Goal: Check status: Check status

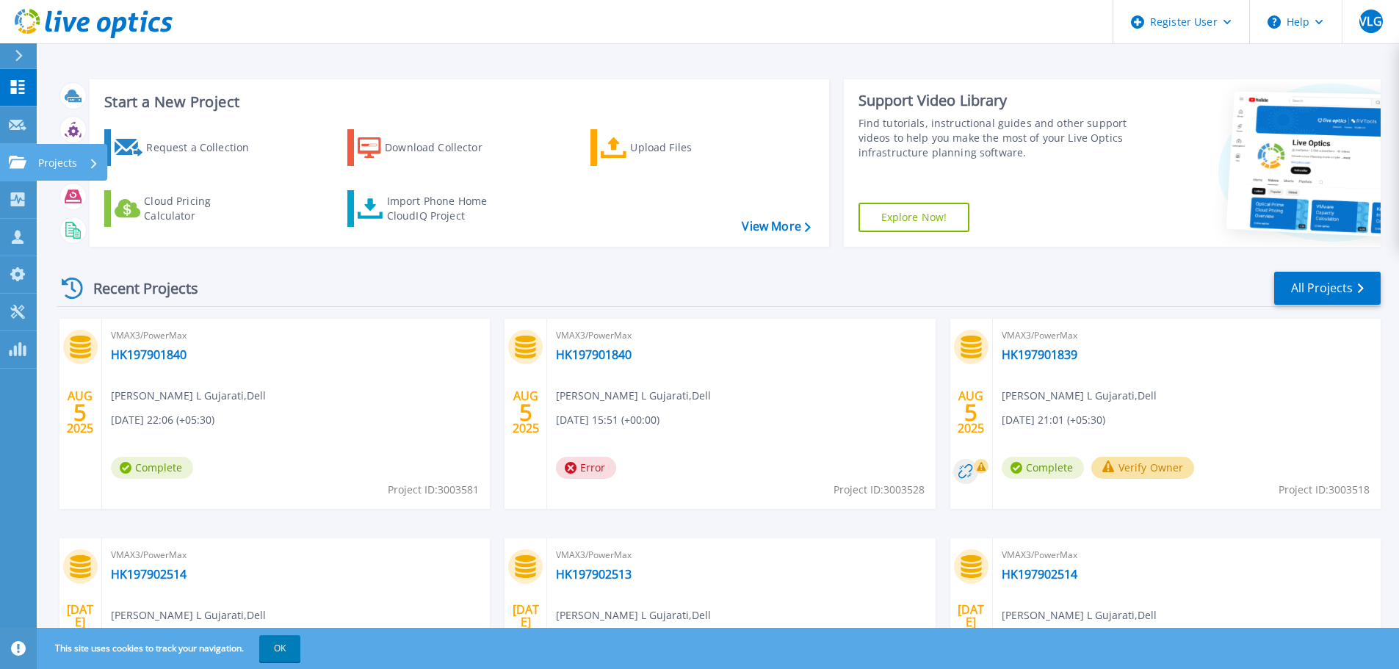
click at [21, 162] on icon at bounding box center [18, 162] width 18 height 12
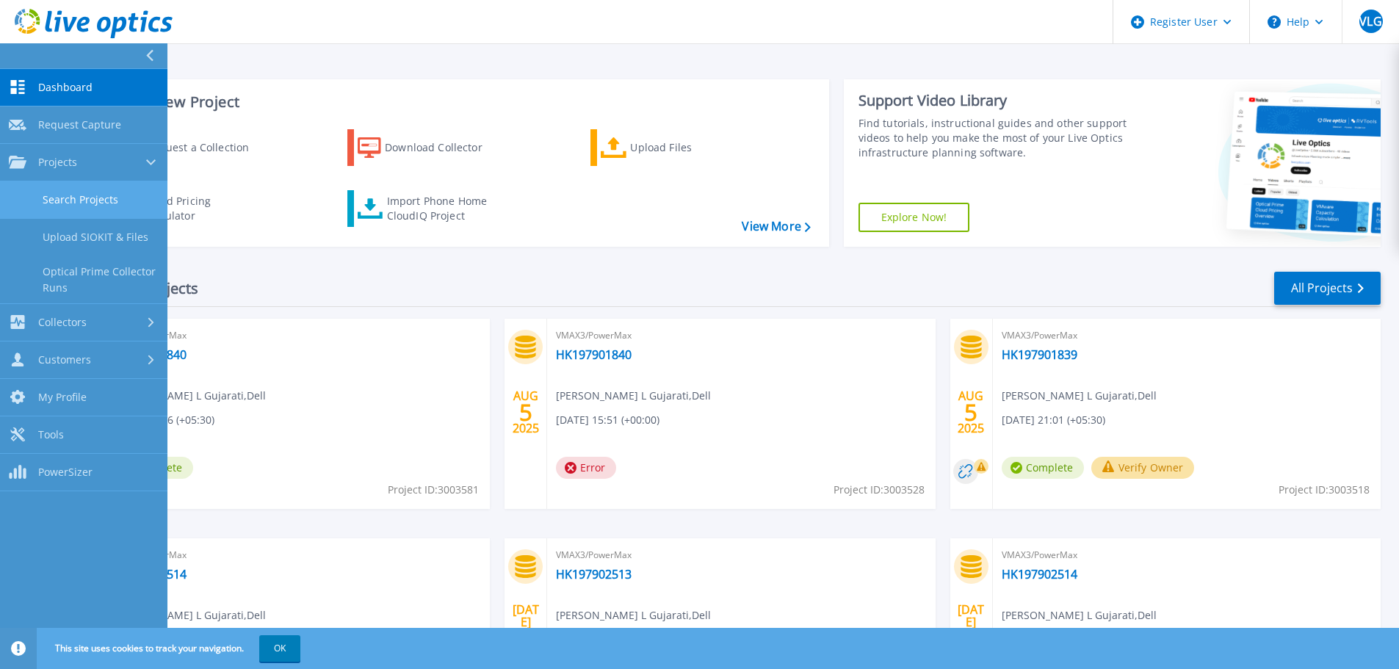
click at [95, 191] on link "Search Projects" at bounding box center [83, 199] width 167 height 37
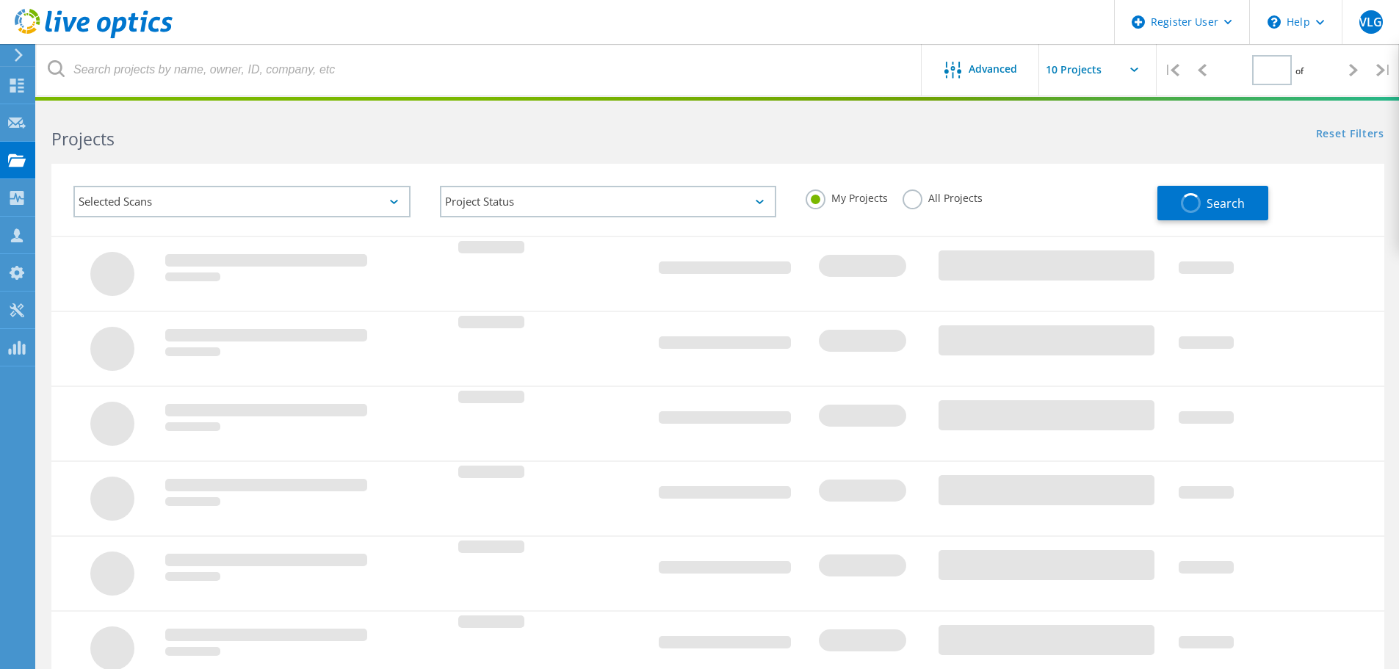
type input "1"
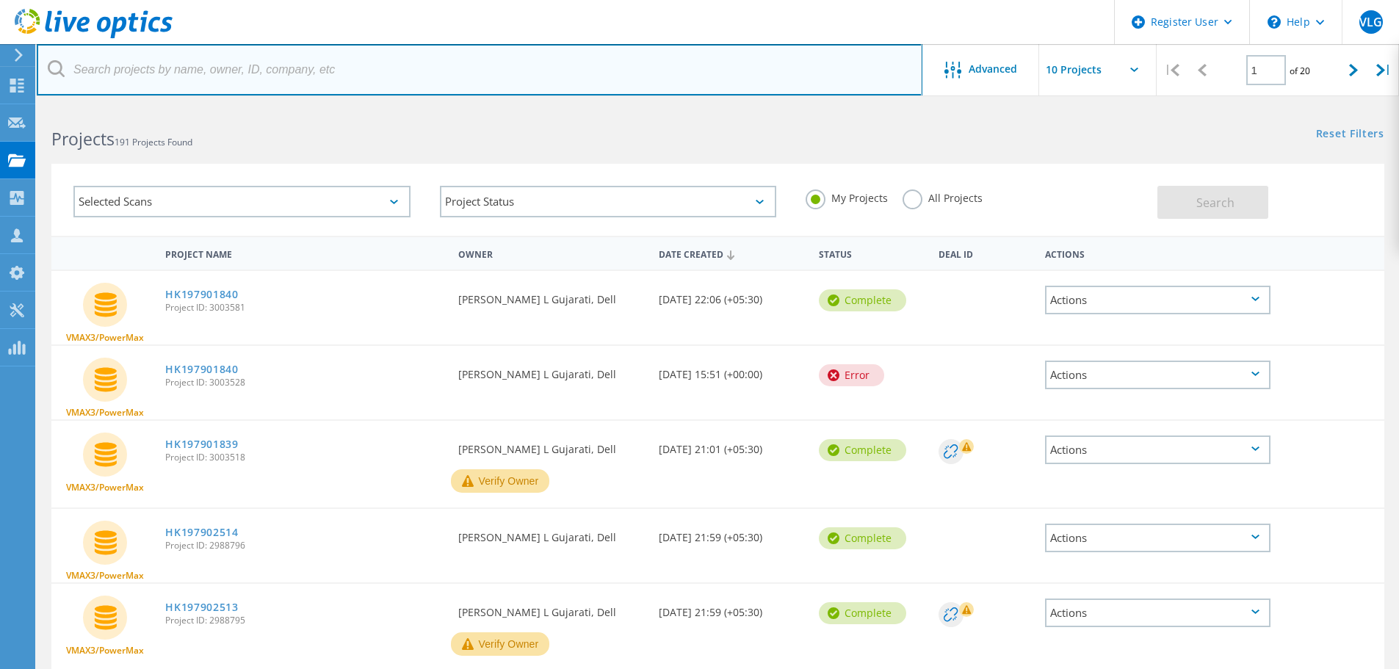
click at [231, 73] on input "text" at bounding box center [480, 69] width 886 height 51
paste input "2998831"
type input "2998831"
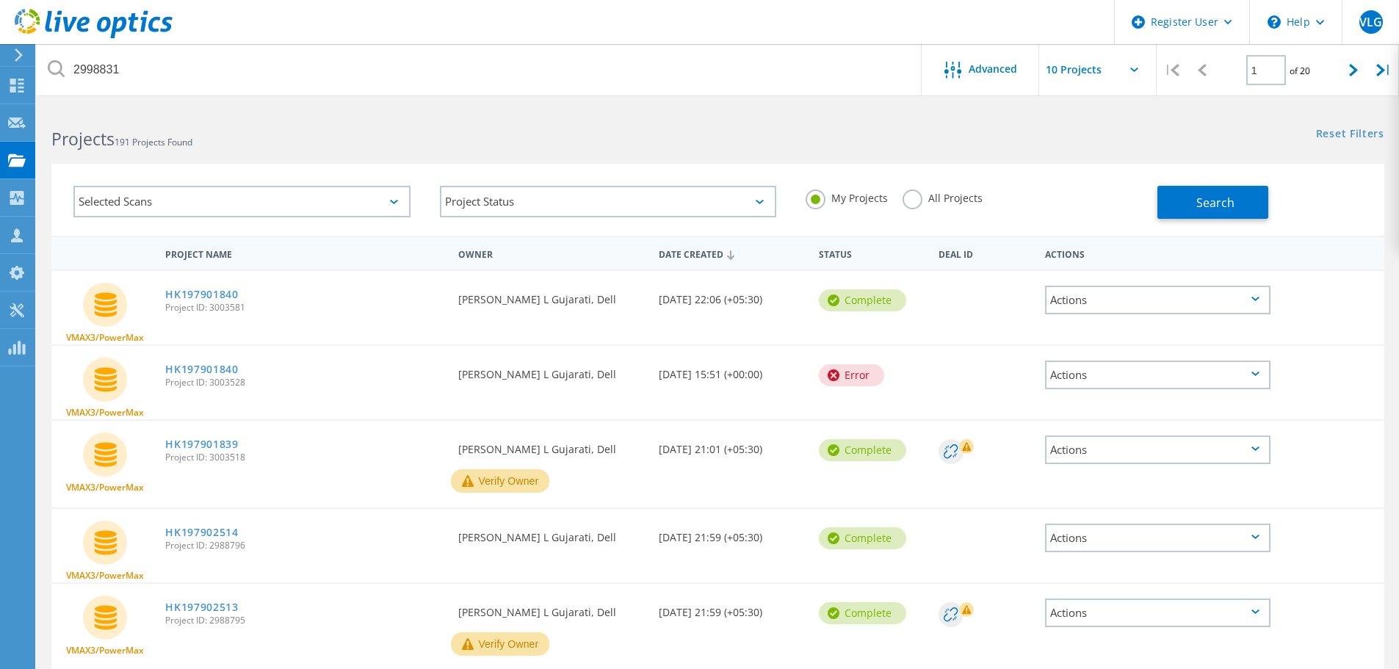
click at [909, 203] on label "All Projects" at bounding box center [943, 196] width 80 height 14
click at [0, 0] on input "All Projects" at bounding box center [0, 0] width 0 height 0
click at [1191, 216] on button "Search" at bounding box center [1213, 202] width 111 height 33
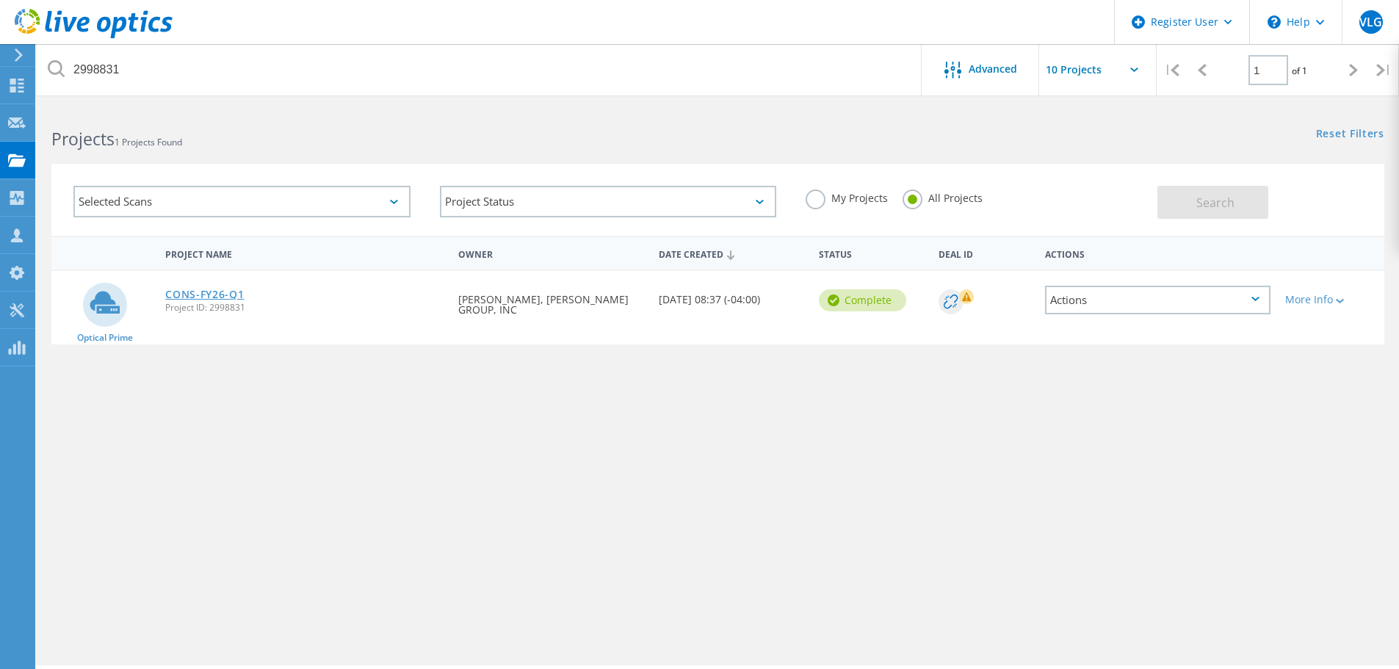
click at [219, 297] on link "CONS-FY26-Q1" at bounding box center [204, 294] width 79 height 10
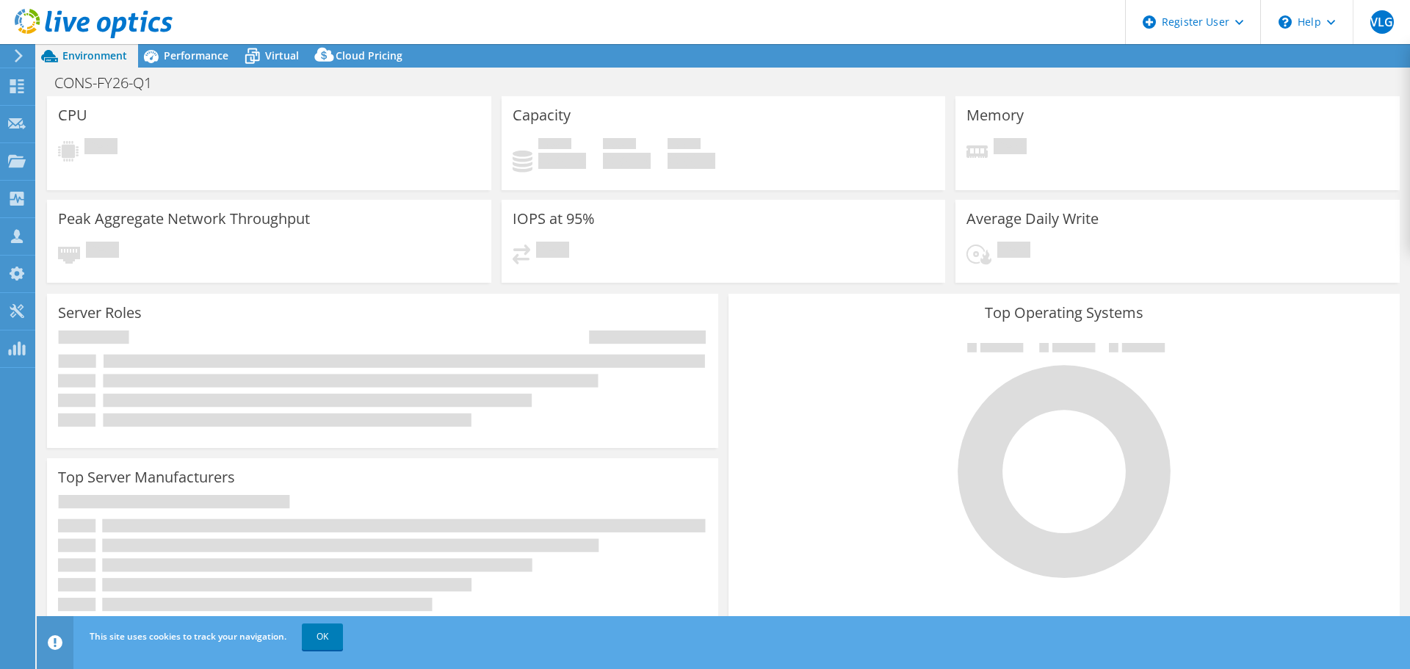
select select "USD"
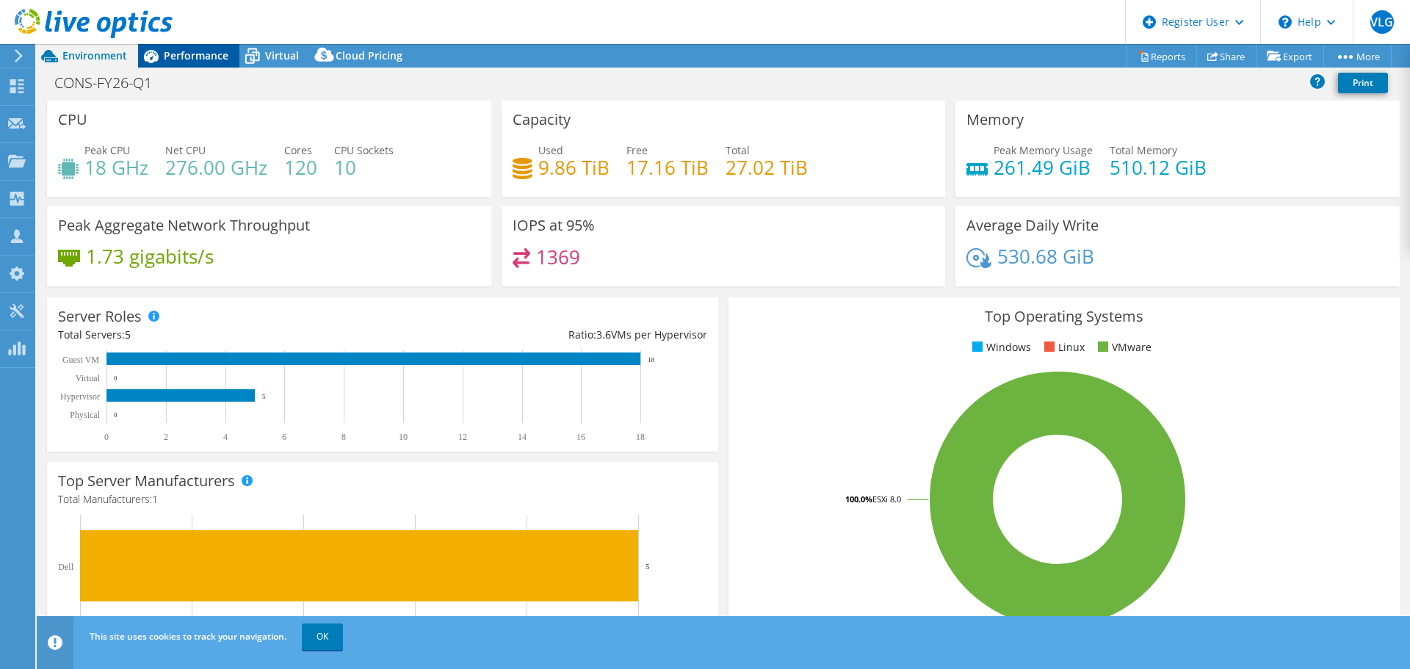
click at [182, 60] on span "Performance" at bounding box center [196, 55] width 65 height 14
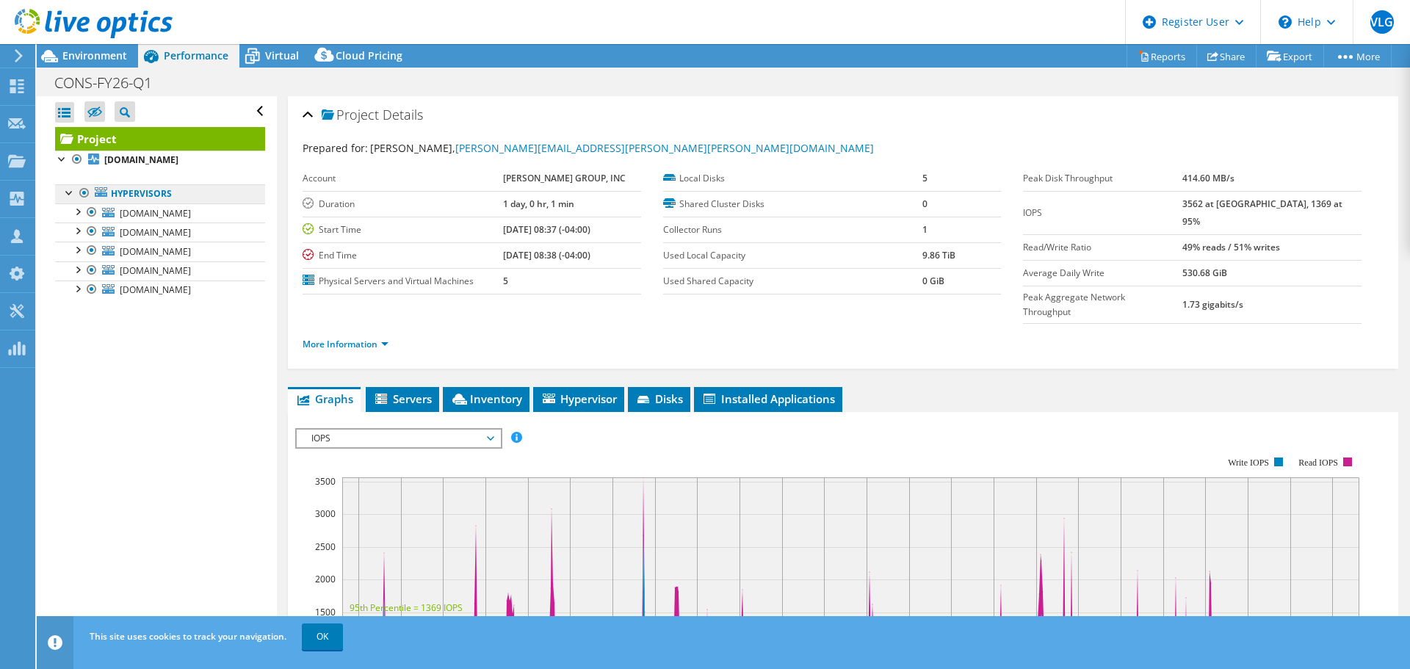
click at [55, 187] on link "Hypervisors" at bounding box center [160, 193] width 210 height 19
click at [63, 196] on div at bounding box center [69, 191] width 15 height 15
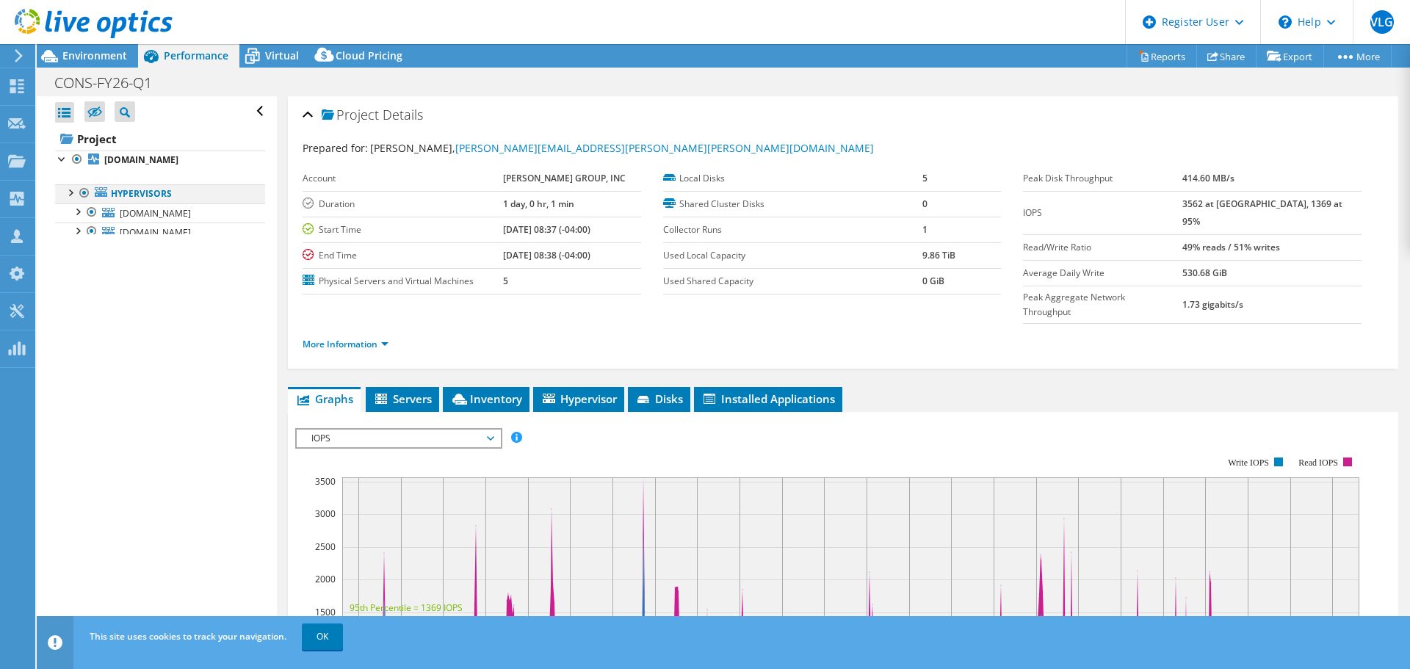
click at [63, 196] on div at bounding box center [69, 191] width 15 height 15
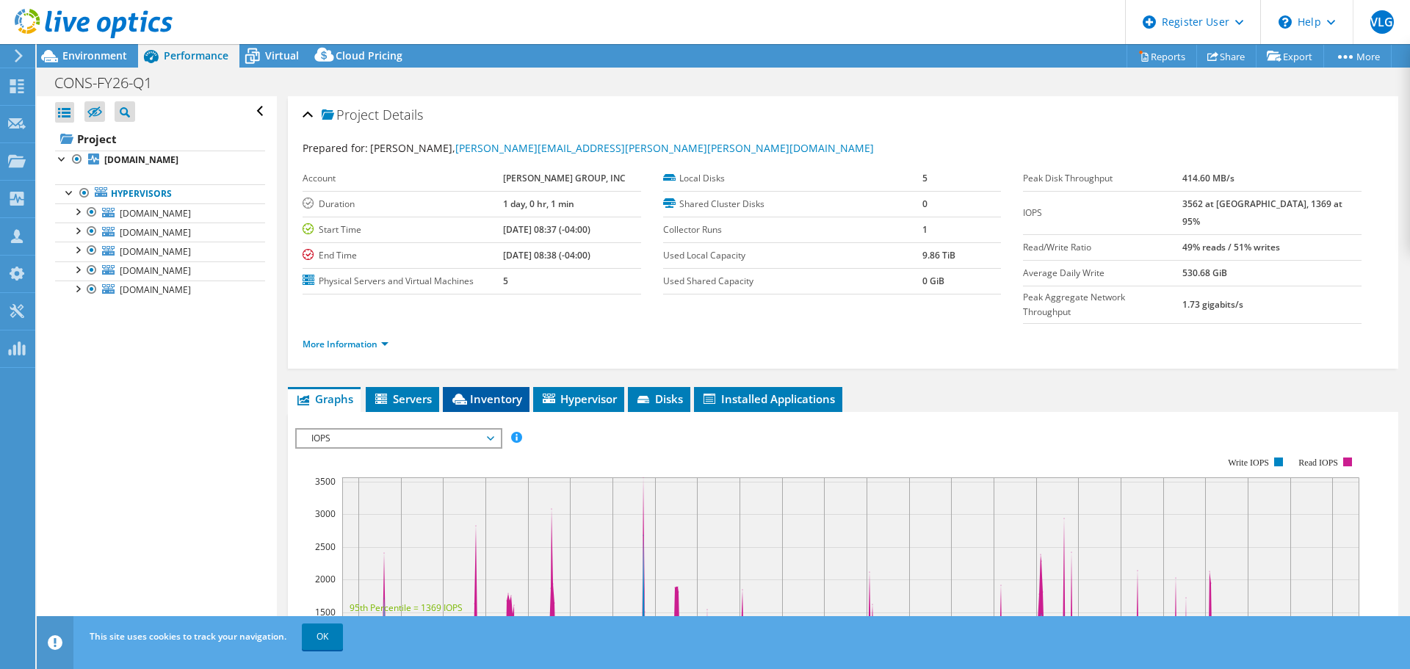
click at [459, 391] on span "Inventory" at bounding box center [486, 398] width 72 height 15
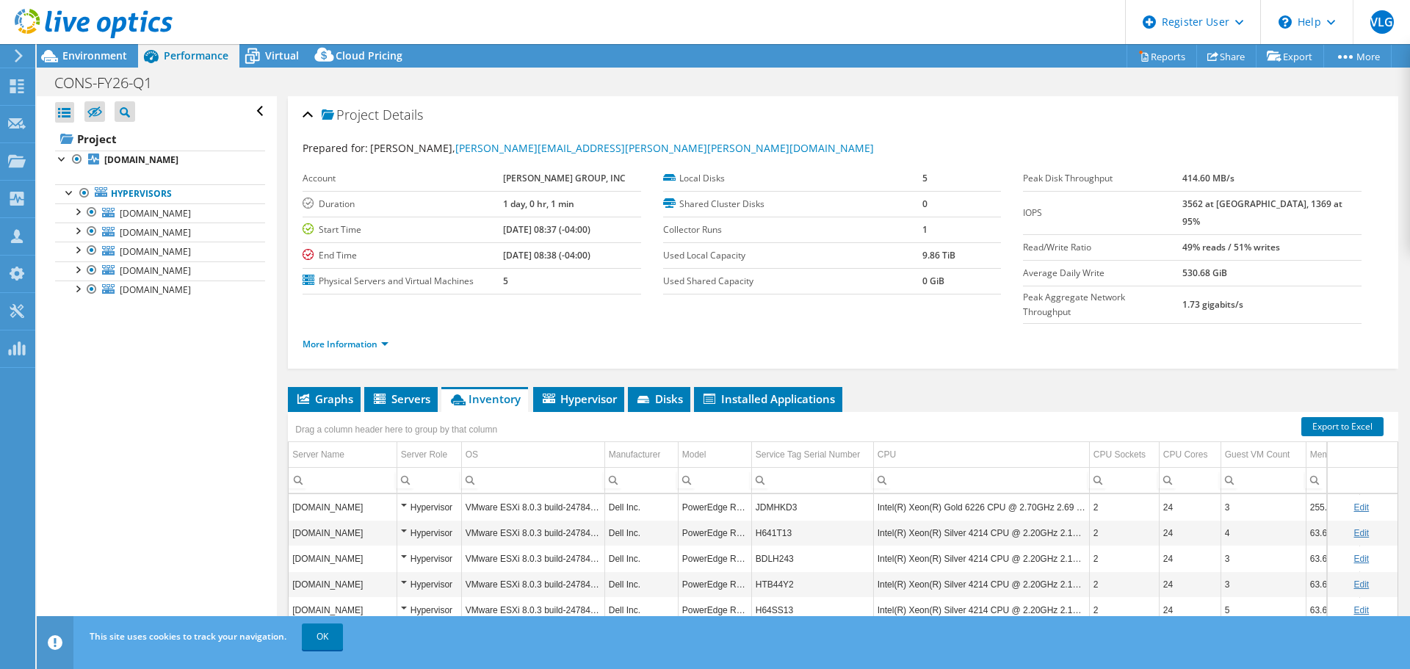
scroll to position [110, 0]
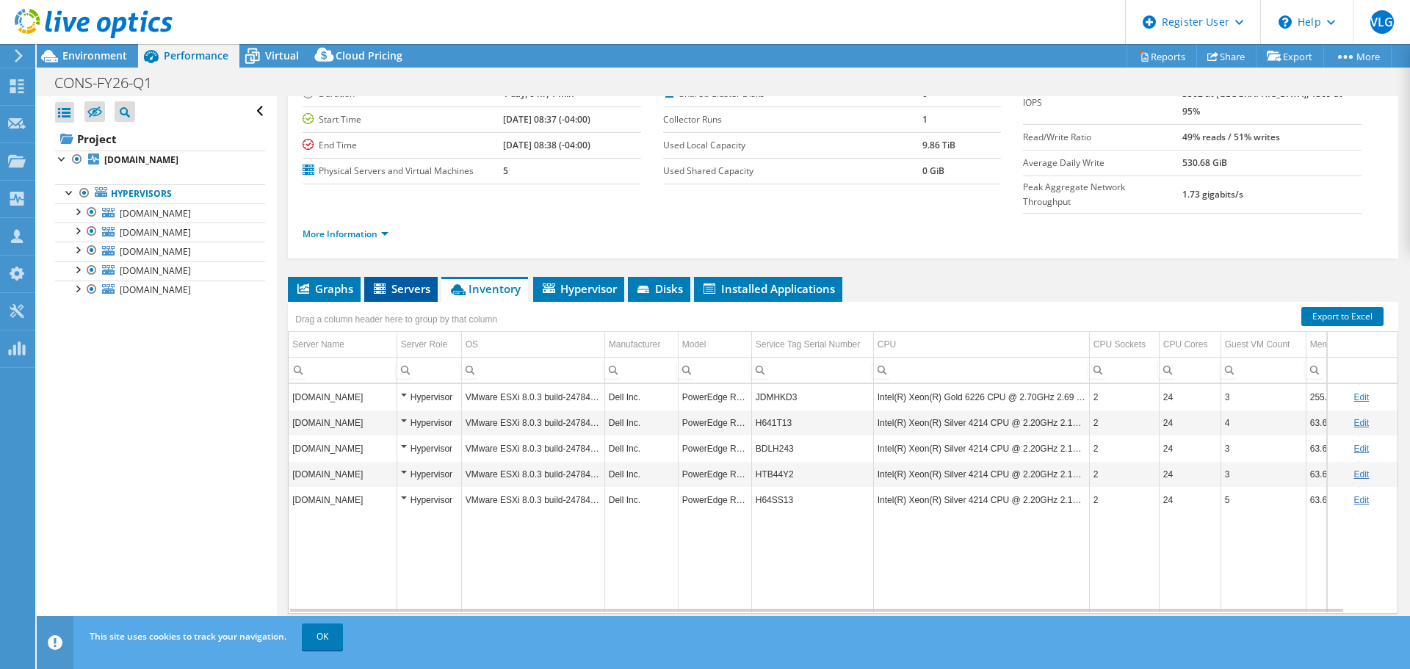
click at [398, 281] on span "Servers" at bounding box center [401, 288] width 59 height 15
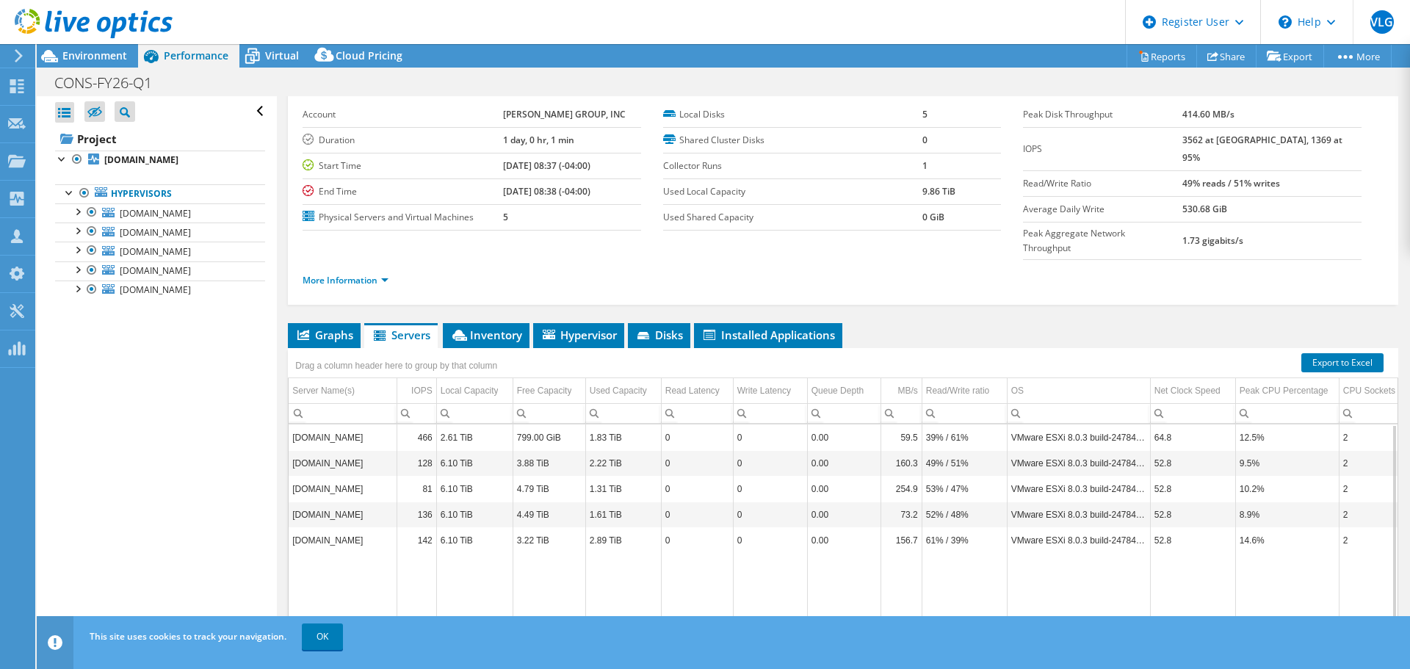
scroll to position [0, 0]
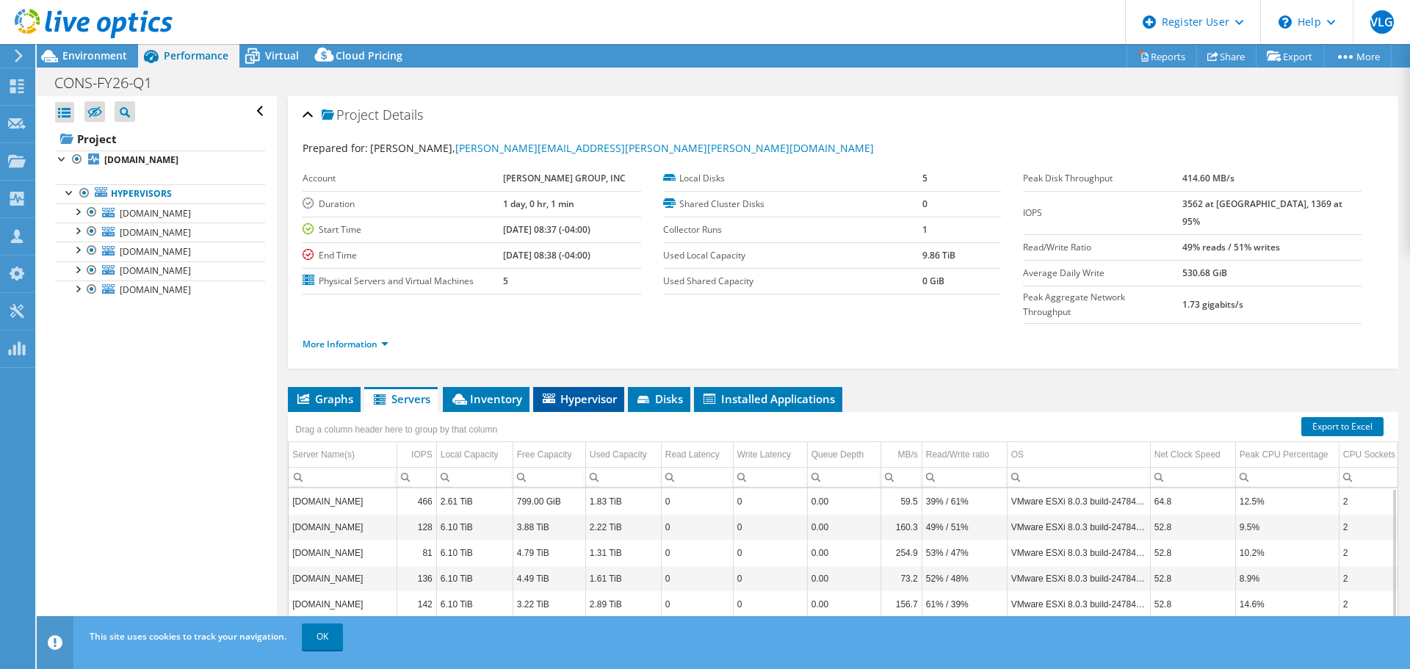
click at [564, 391] on span "Hypervisor" at bounding box center [579, 398] width 76 height 15
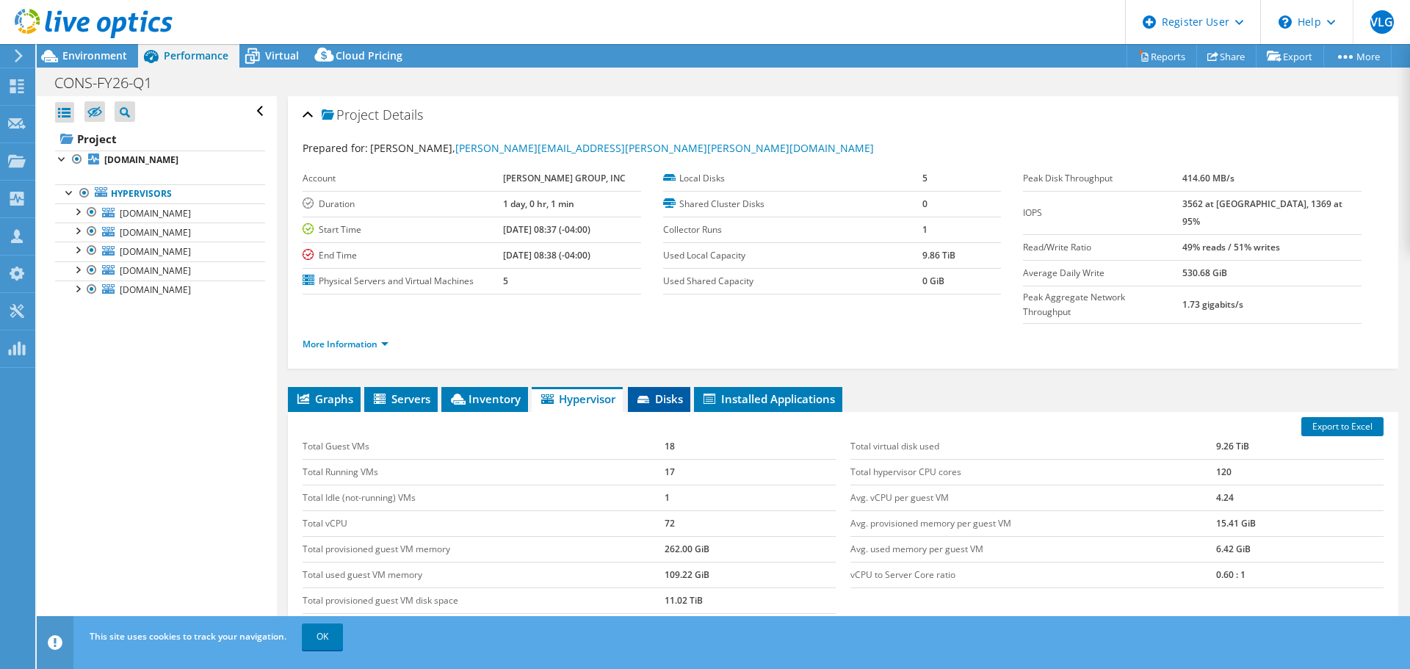
click at [674, 391] on span "Disks" at bounding box center [659, 398] width 48 height 15
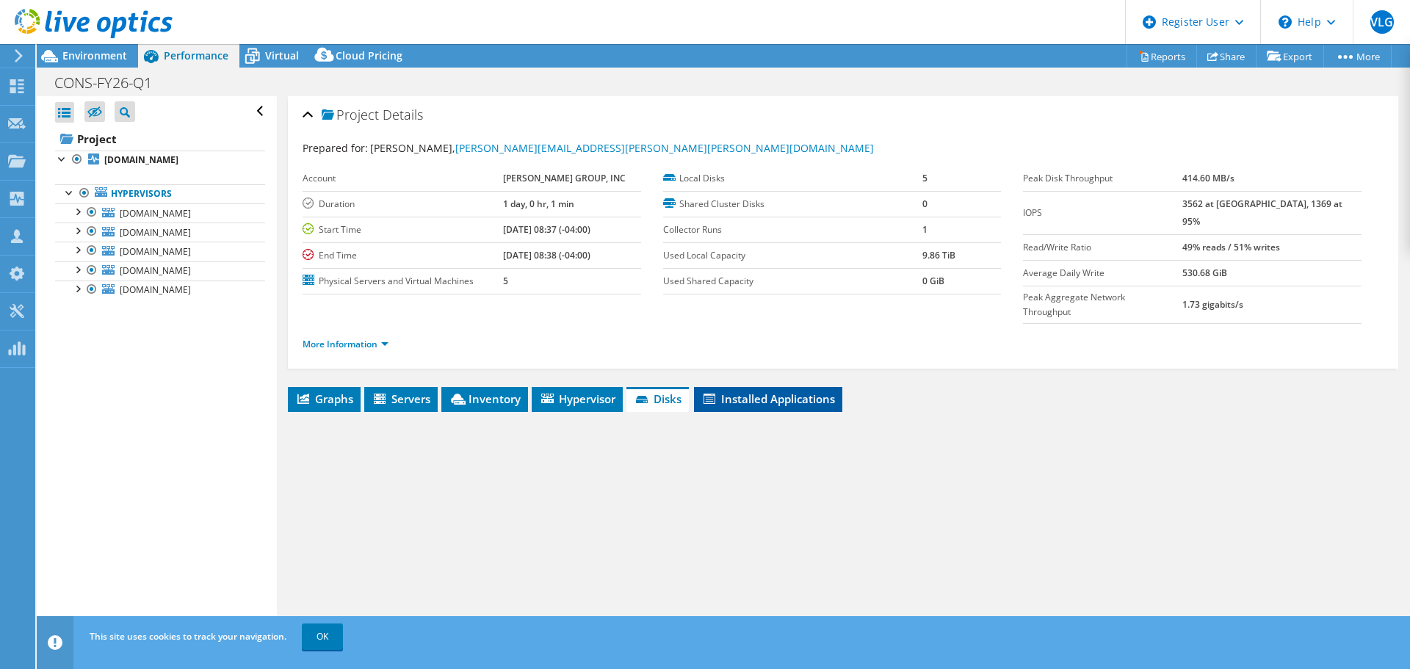
click at [770, 391] on span "Installed Applications" at bounding box center [768, 398] width 134 height 15
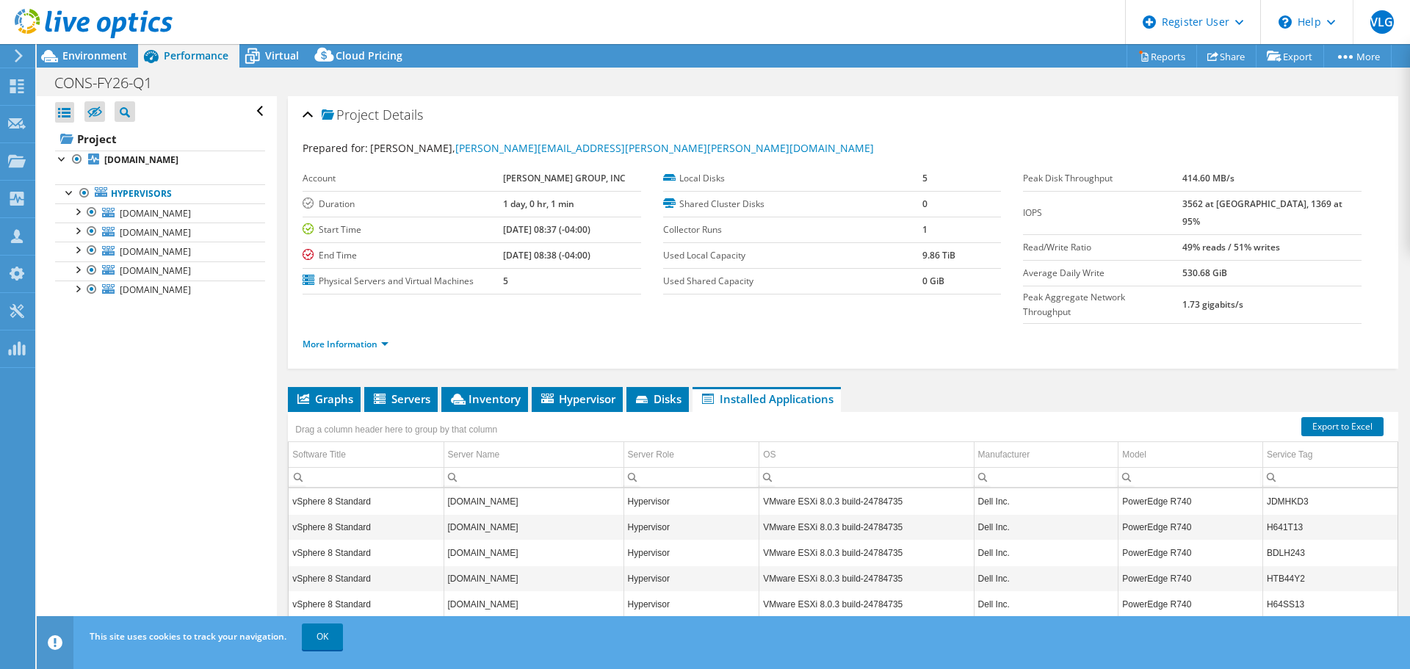
scroll to position [110, 0]
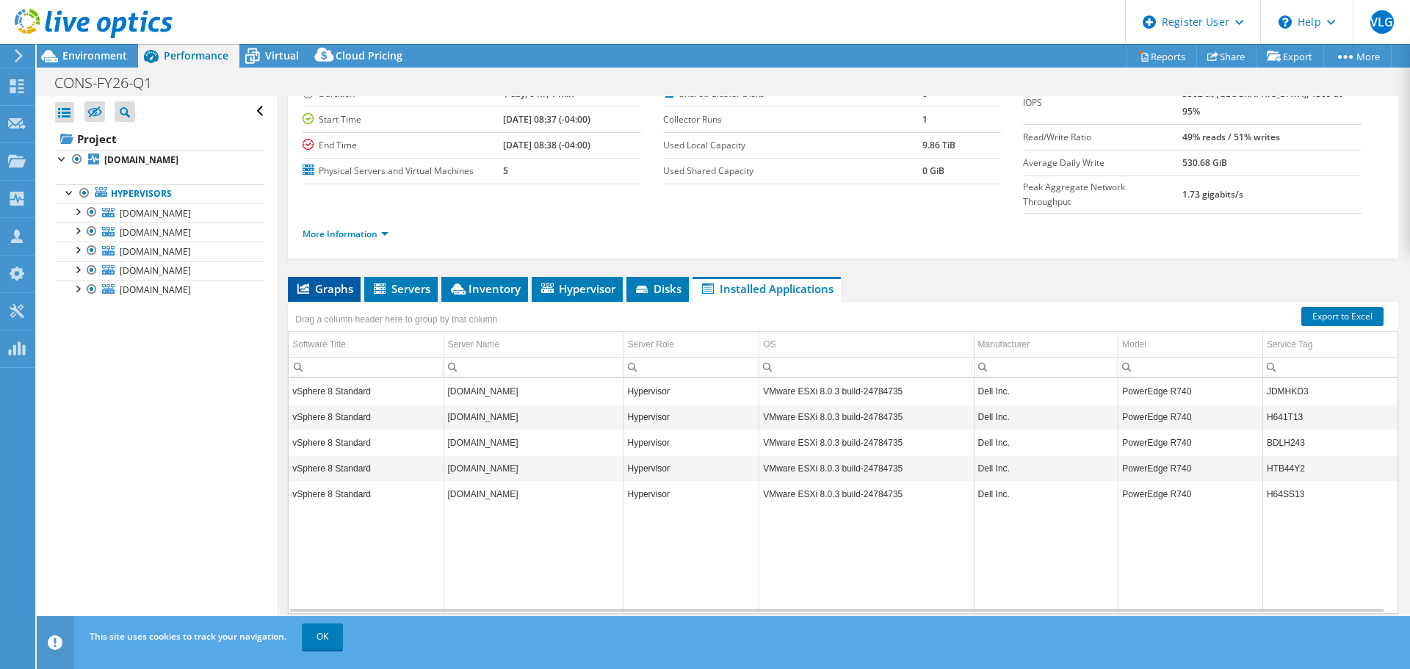
click at [340, 281] on span "Graphs" at bounding box center [324, 288] width 58 height 15
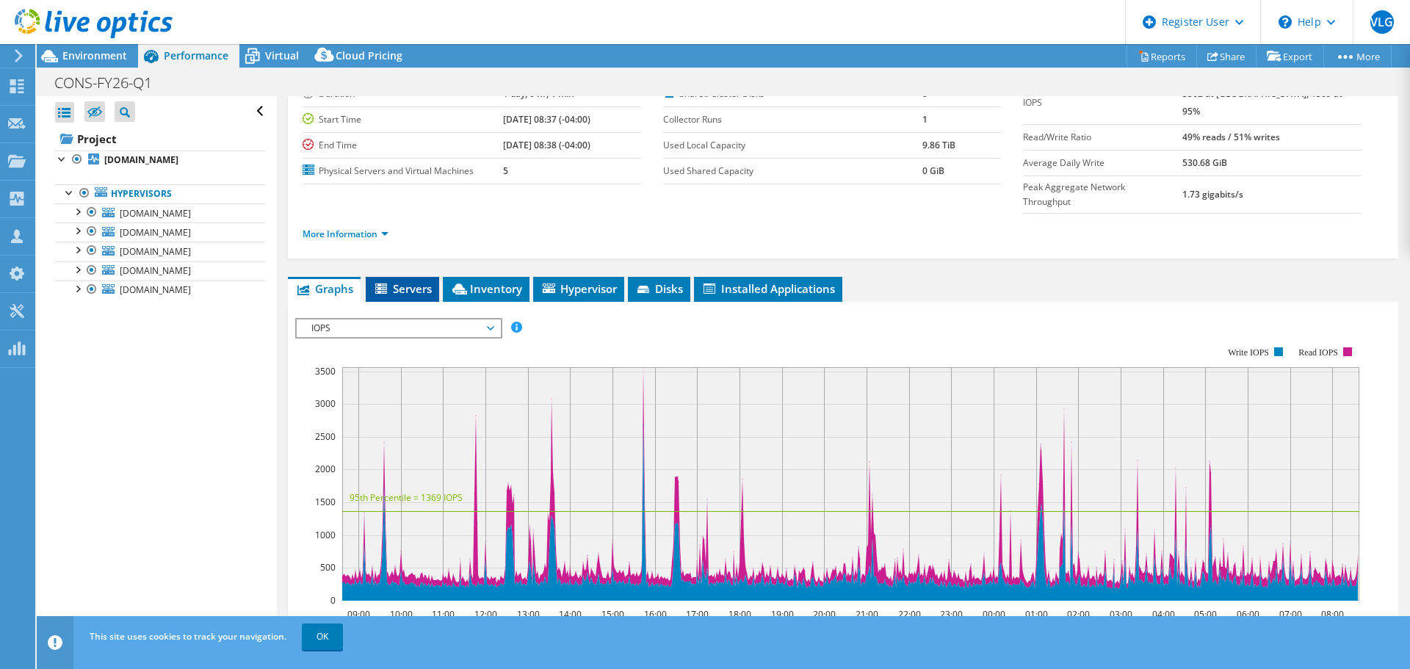
click at [409, 281] on span "Servers" at bounding box center [402, 288] width 59 height 15
